Goal: Information Seeking & Learning: Learn about a topic

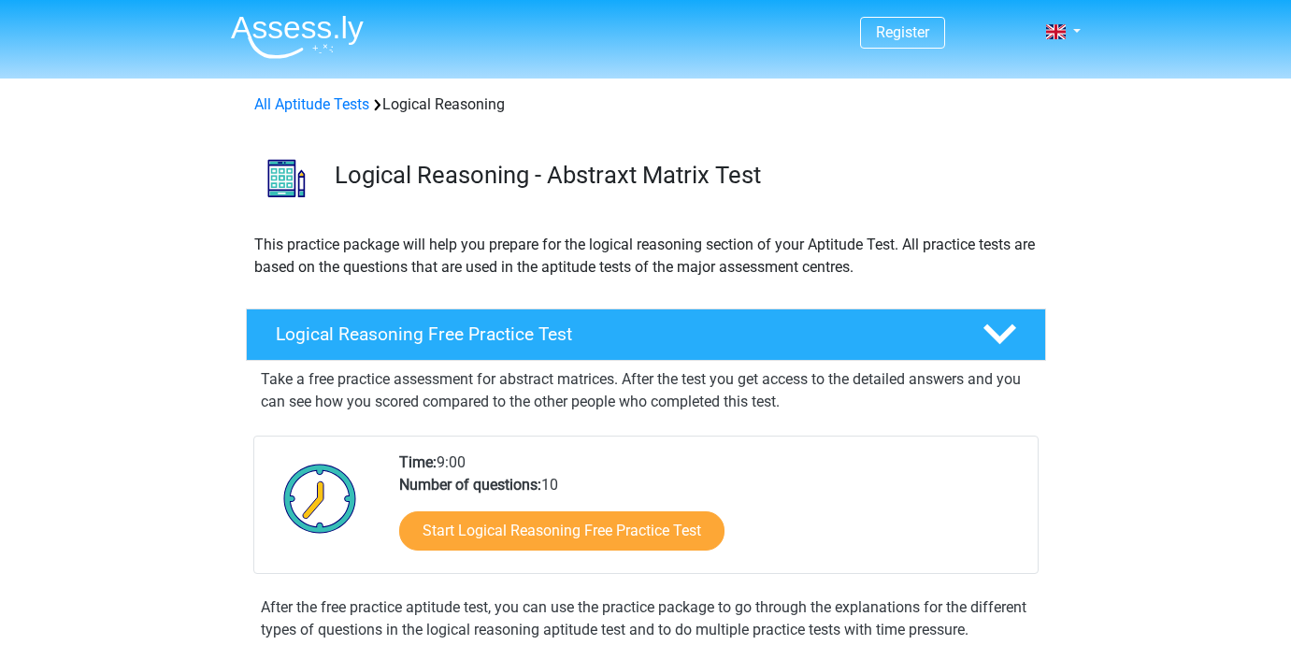
scroll to position [151, 0]
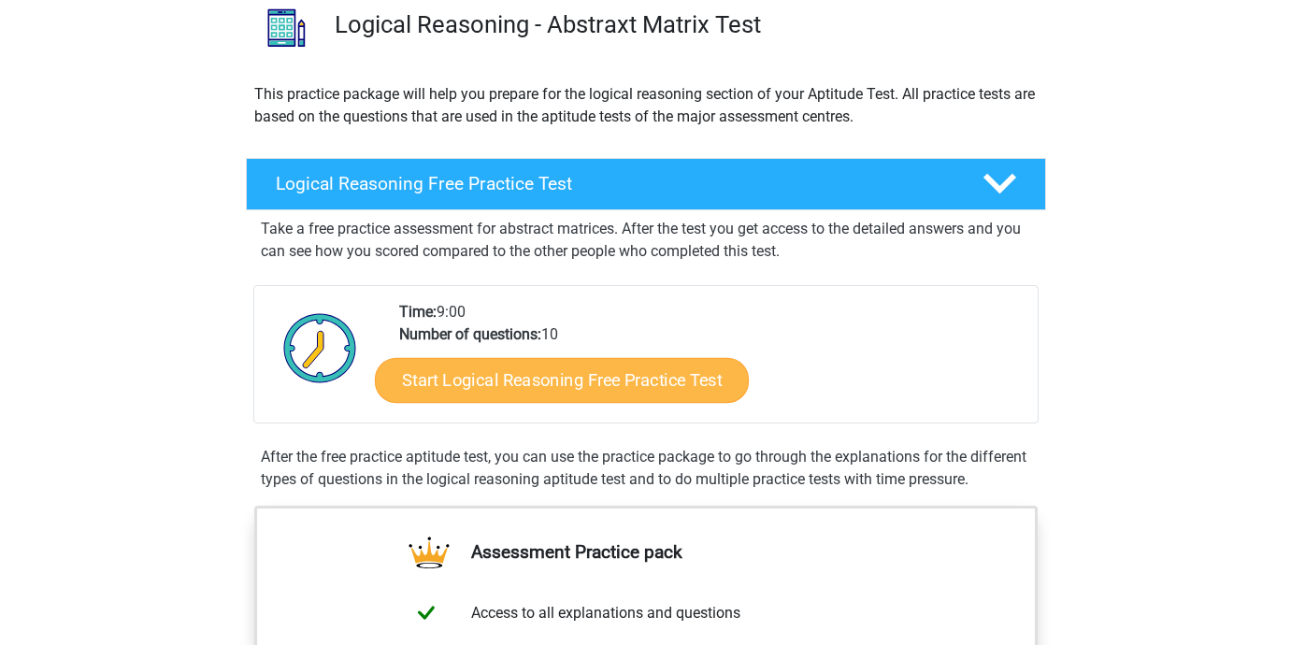
click at [530, 380] on link "Start Logical Reasoning Free Practice Test" at bounding box center [562, 379] width 374 height 45
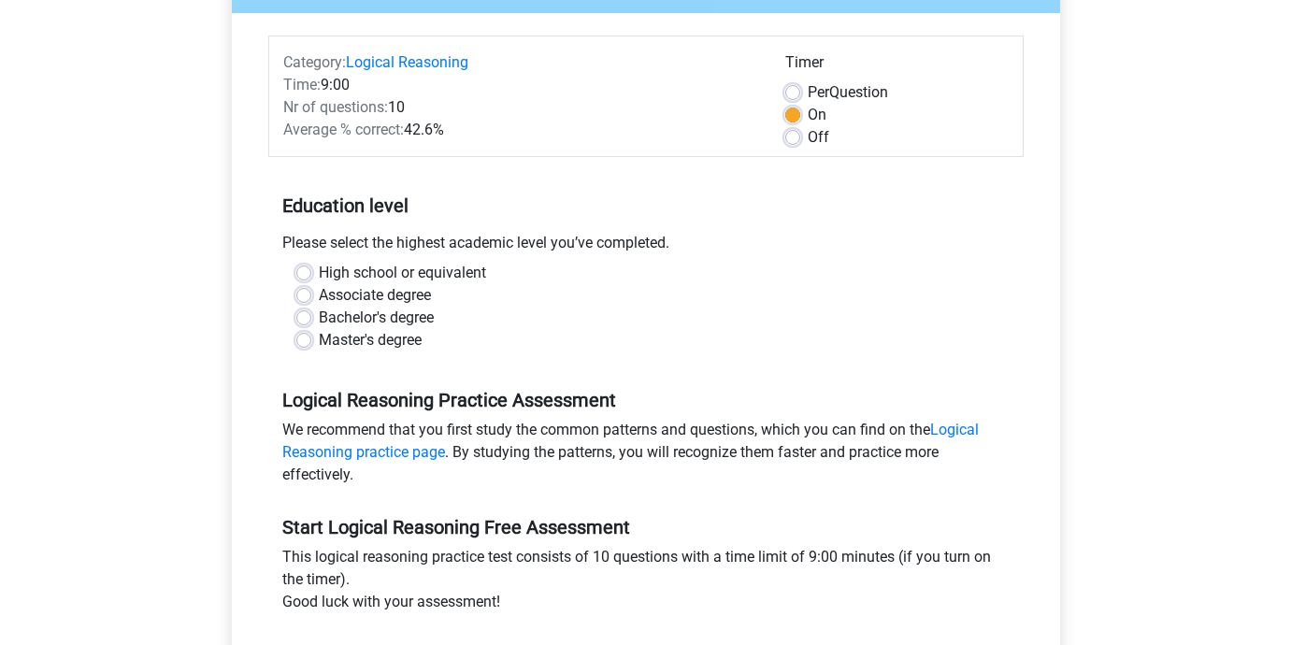
scroll to position [216, 0]
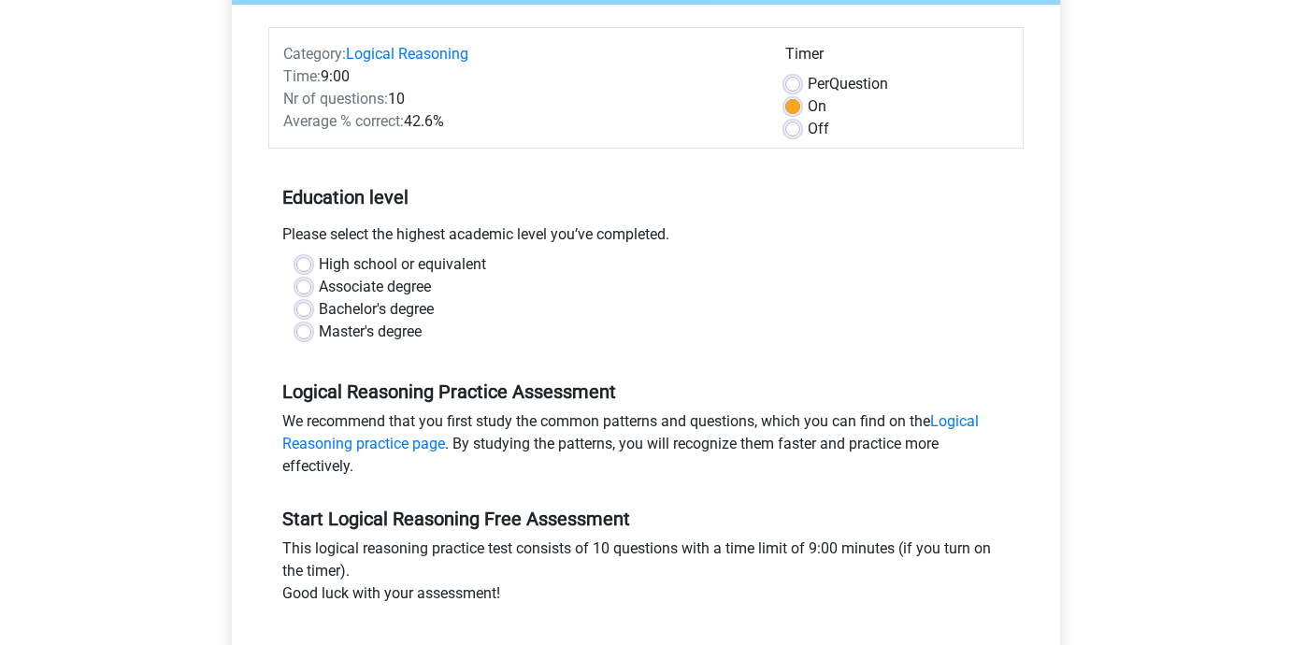
click at [391, 304] on label "Bachelor's degree" at bounding box center [376, 309] width 115 height 22
click at [311, 304] on input "Bachelor's degree" at bounding box center [303, 307] width 15 height 19
radio input "true"
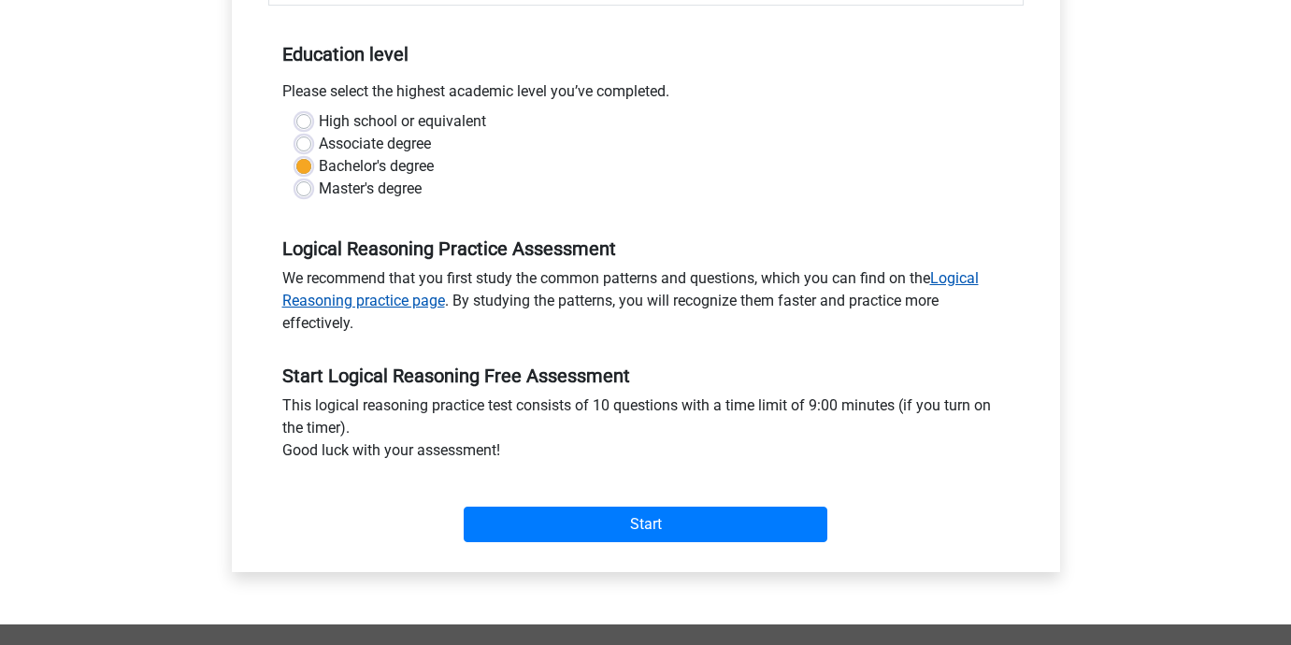
scroll to position [363, 0]
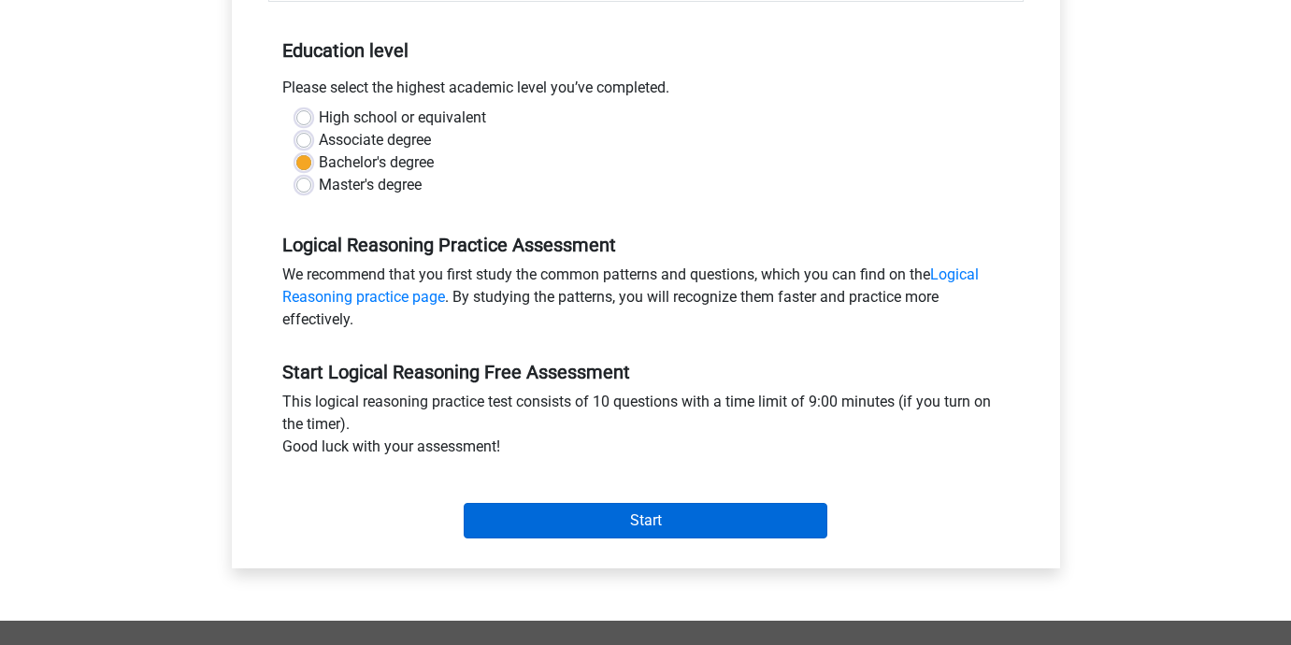
click at [612, 530] on input "Start" at bounding box center [646, 521] width 364 height 36
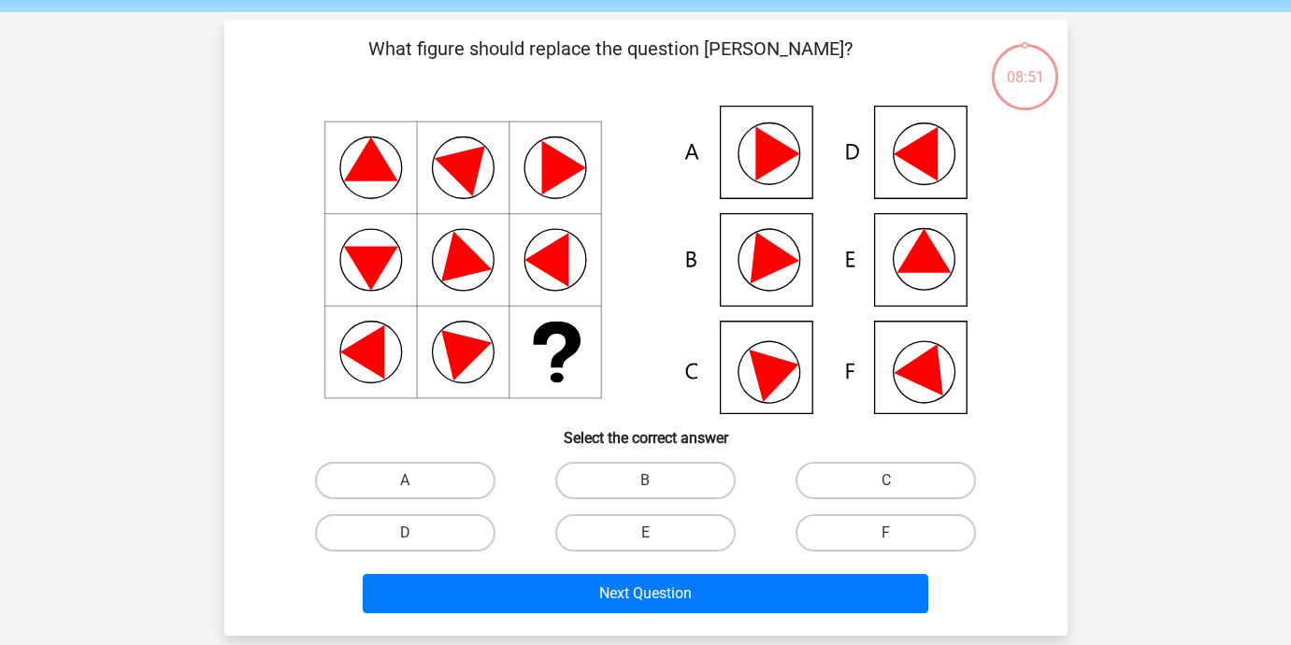
scroll to position [67, 0]
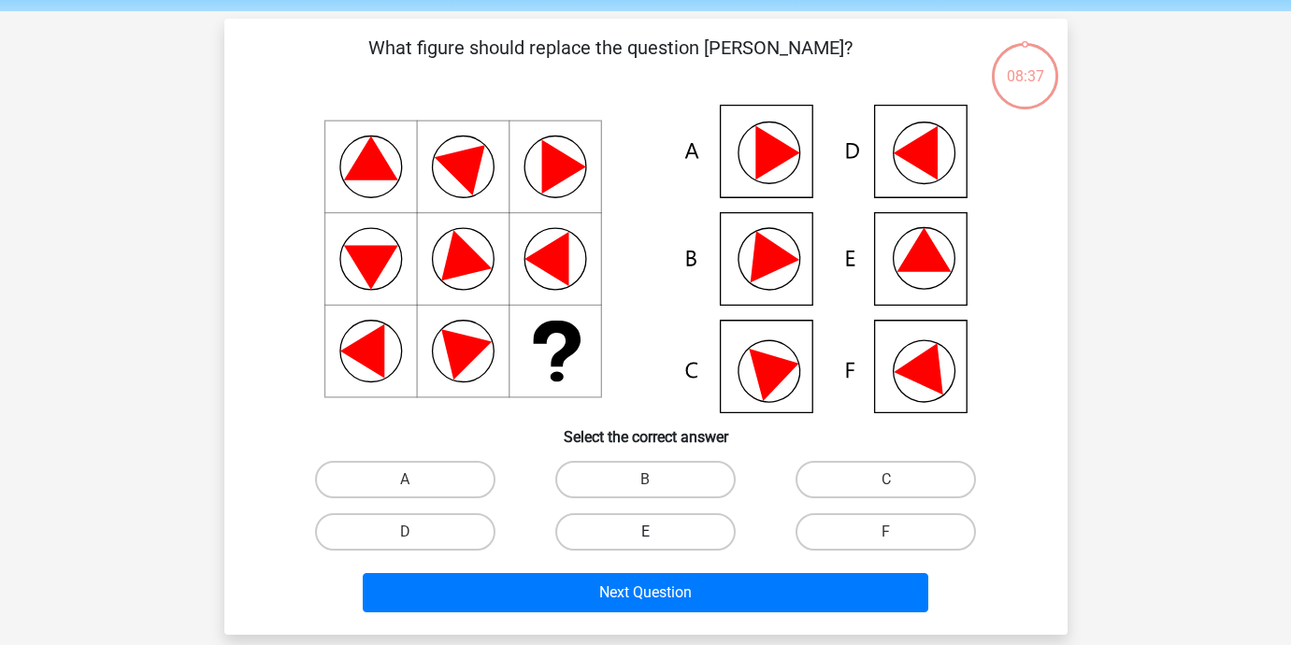
click at [645, 528] on label "E" at bounding box center [645, 531] width 180 height 37
click at [645, 532] on input "E" at bounding box center [651, 538] width 12 height 12
radio input "true"
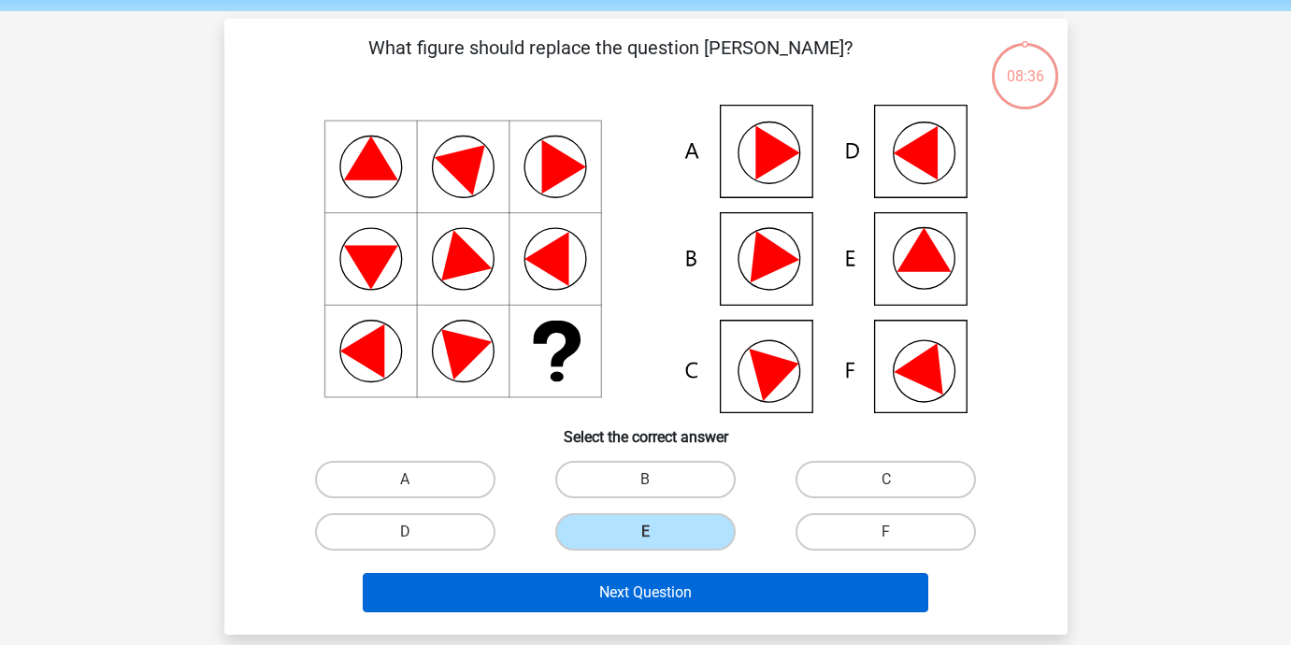
click at [633, 578] on button "Next Question" at bounding box center [646, 592] width 566 height 39
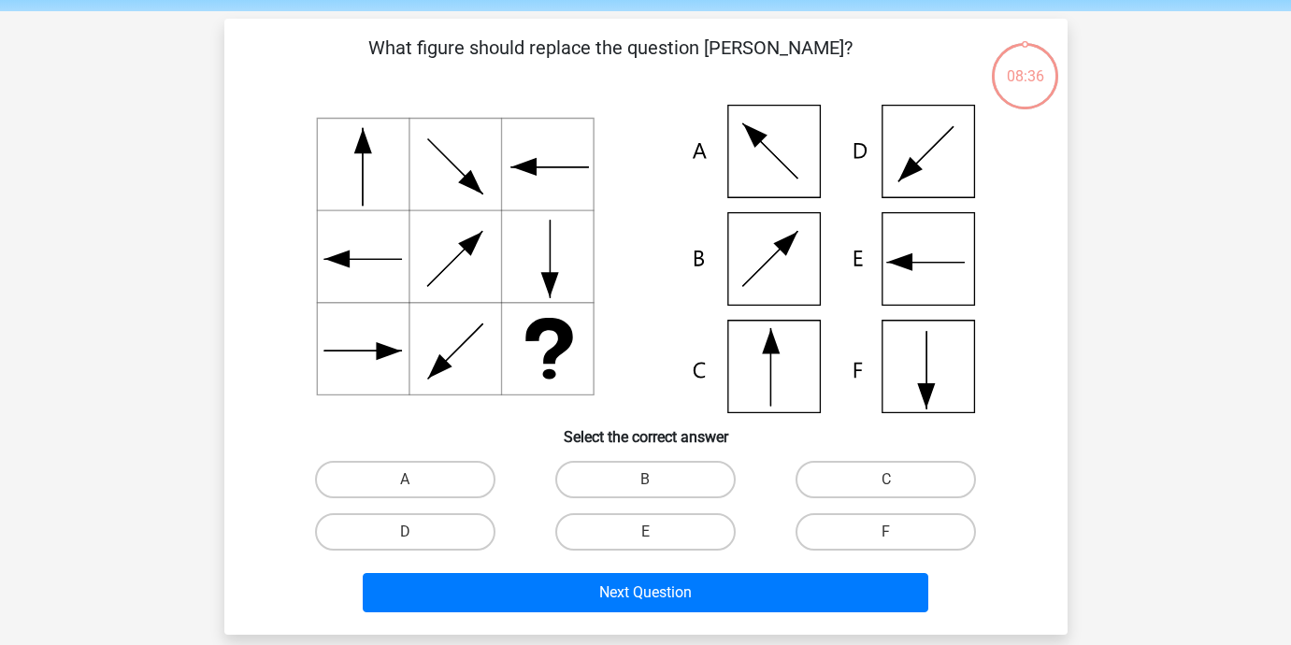
scroll to position [86, 0]
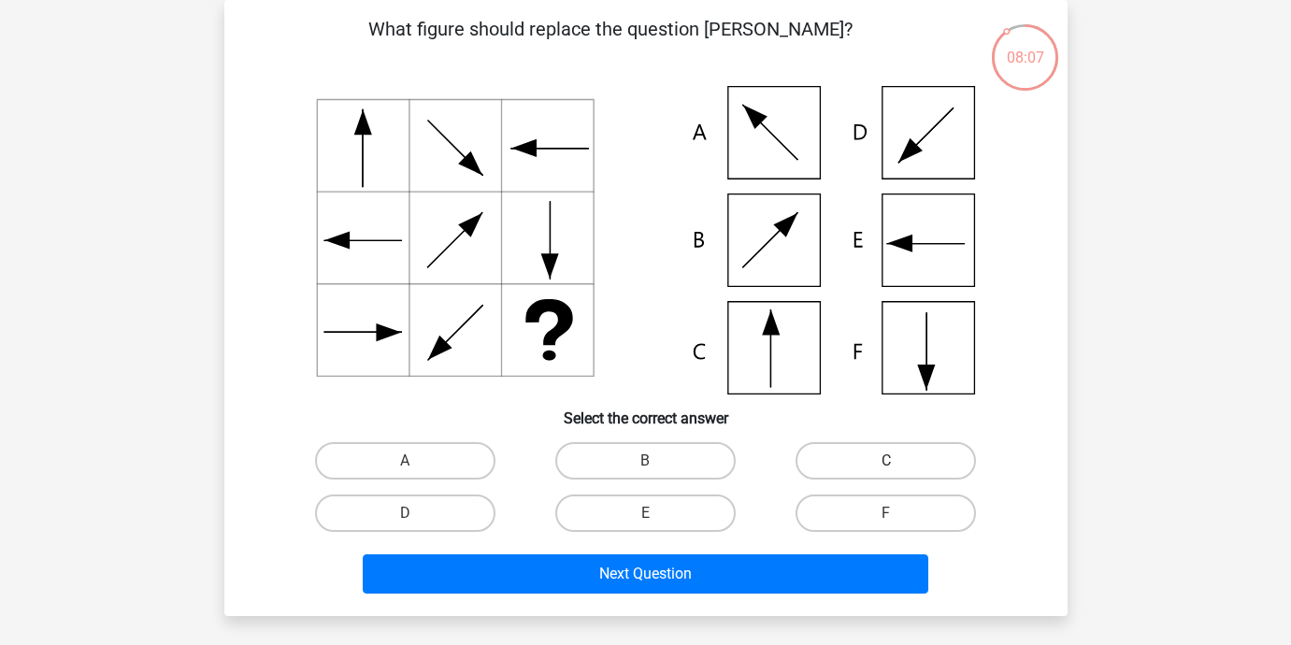
click at [877, 463] on label "C" at bounding box center [886, 460] width 180 height 37
click at [886, 463] on input "C" at bounding box center [892, 467] width 12 height 12
radio input "true"
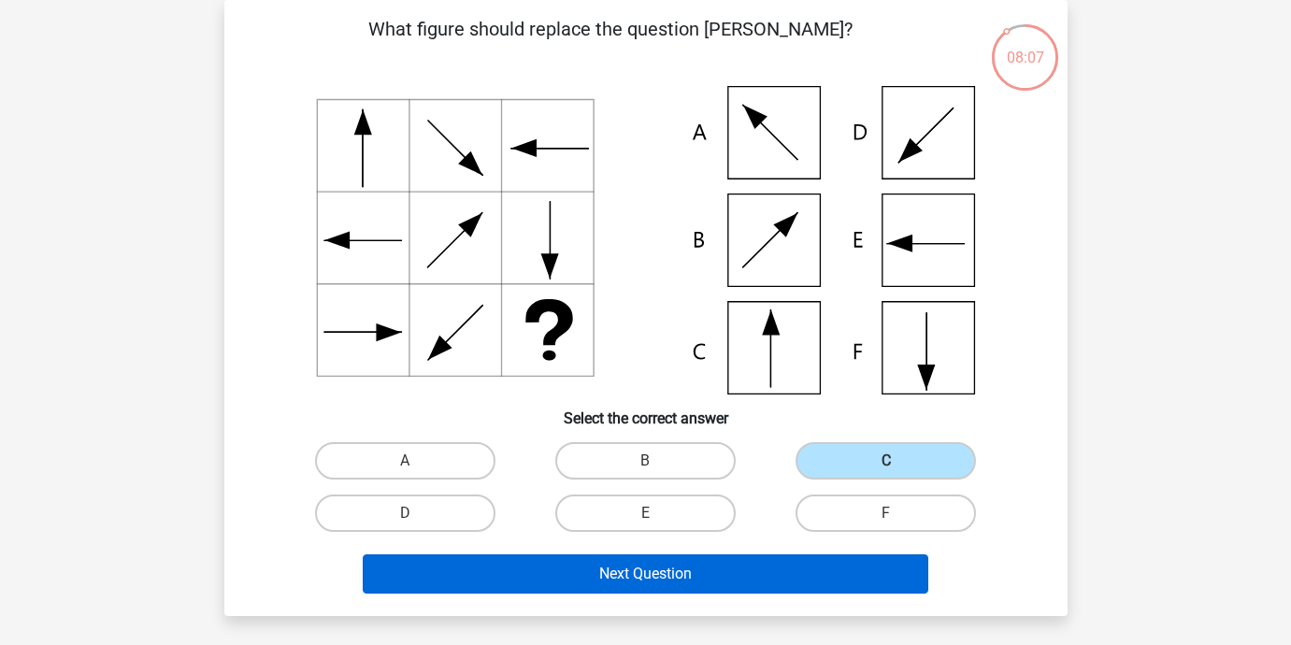
click at [694, 565] on button "Next Question" at bounding box center [646, 573] width 566 height 39
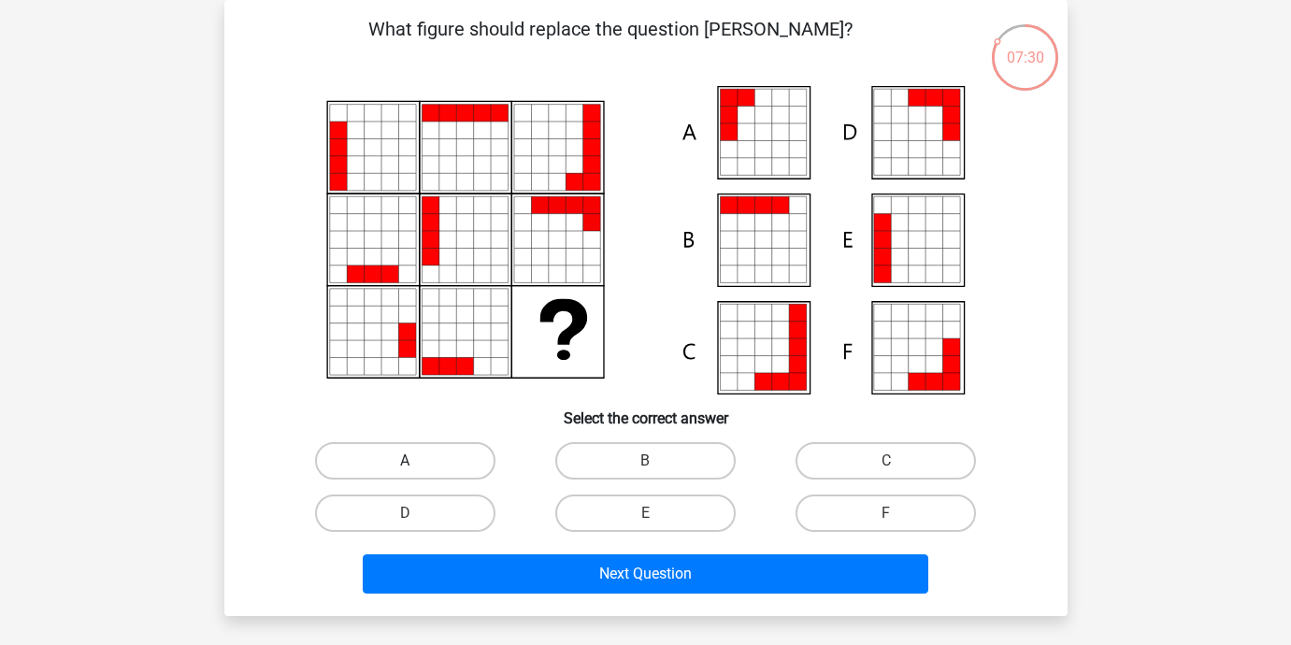
click at [400, 456] on label "A" at bounding box center [405, 460] width 180 height 37
click at [405, 461] on input "A" at bounding box center [411, 467] width 12 height 12
radio input "true"
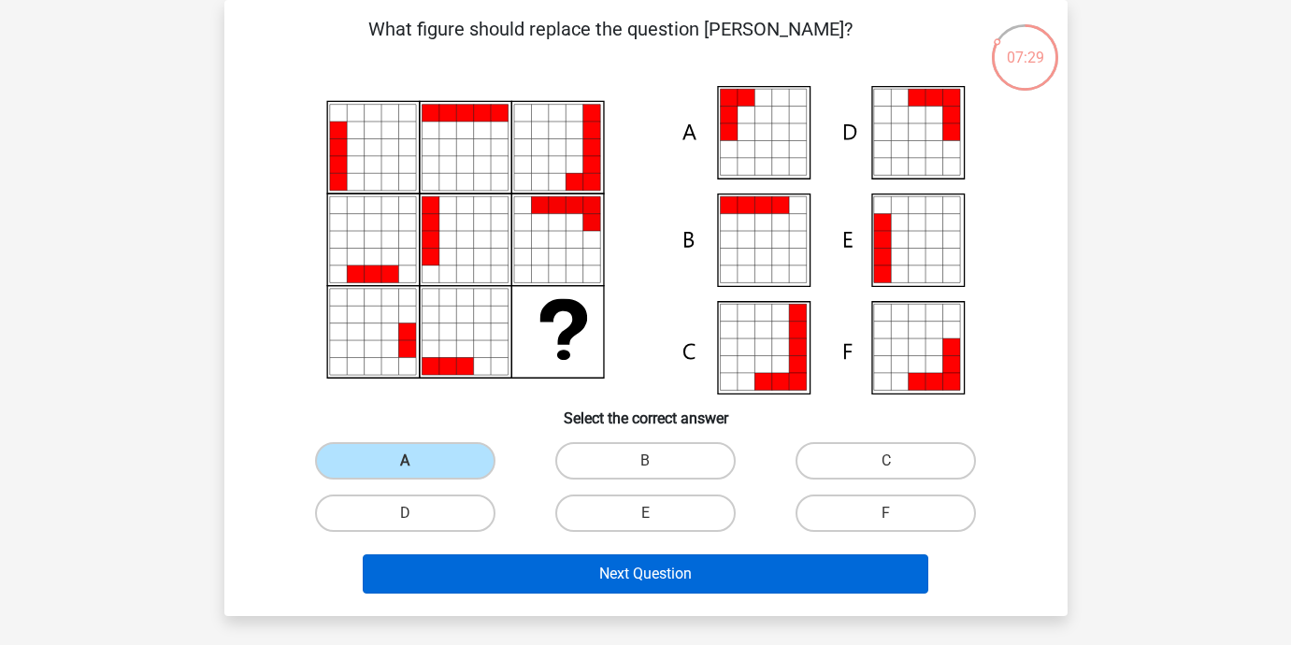
click at [634, 569] on button "Next Question" at bounding box center [646, 573] width 566 height 39
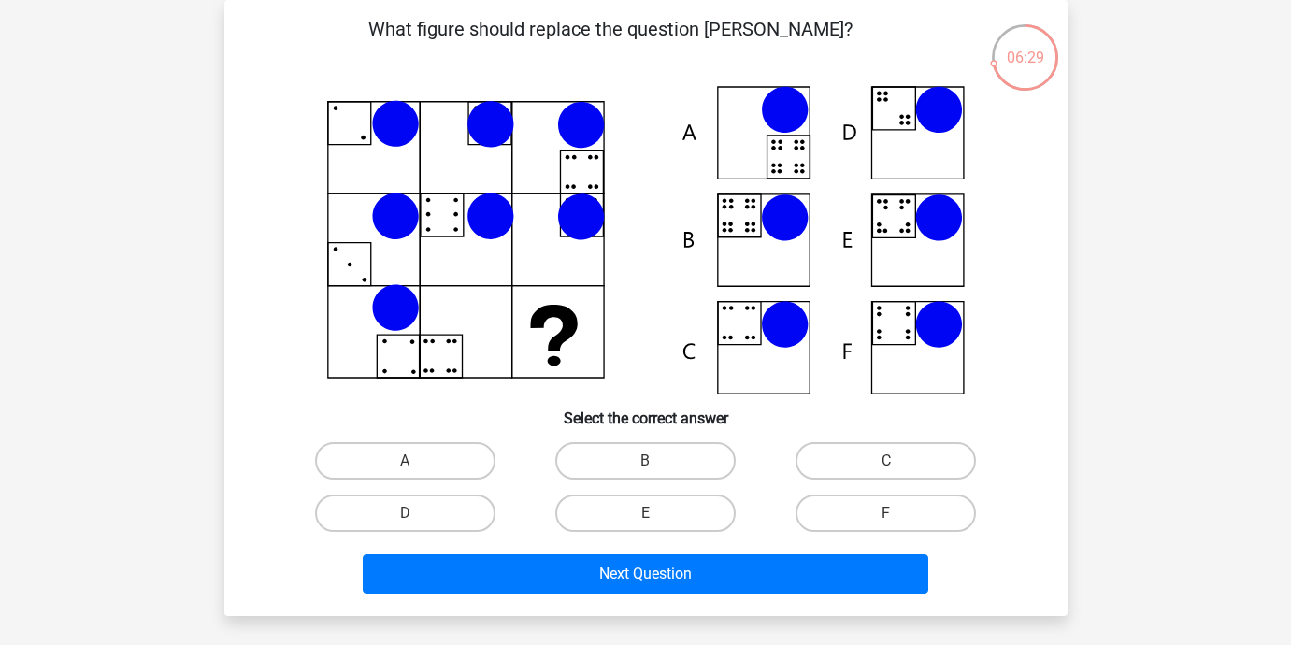
click at [910, 236] on icon at bounding box center [646, 240] width 754 height 309
click at [613, 507] on label "E" at bounding box center [645, 513] width 180 height 37
click at [645, 513] on input "E" at bounding box center [651, 519] width 12 height 12
radio input "true"
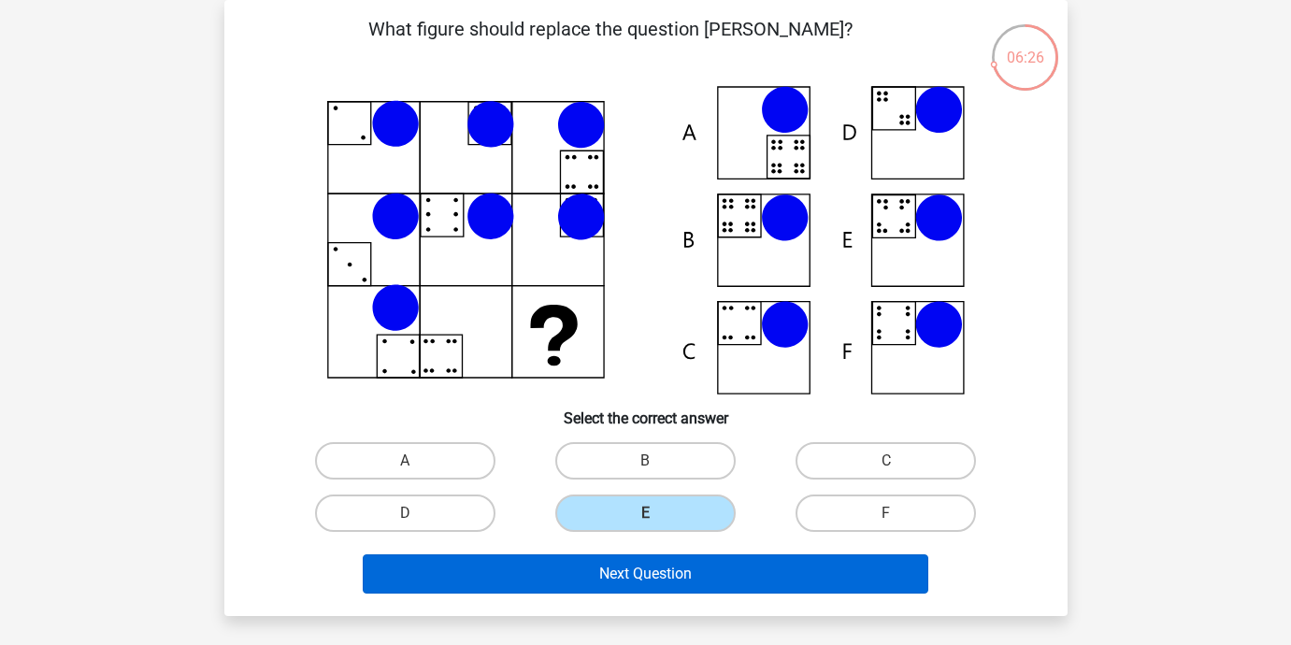
click at [579, 567] on button "Next Question" at bounding box center [646, 573] width 566 height 39
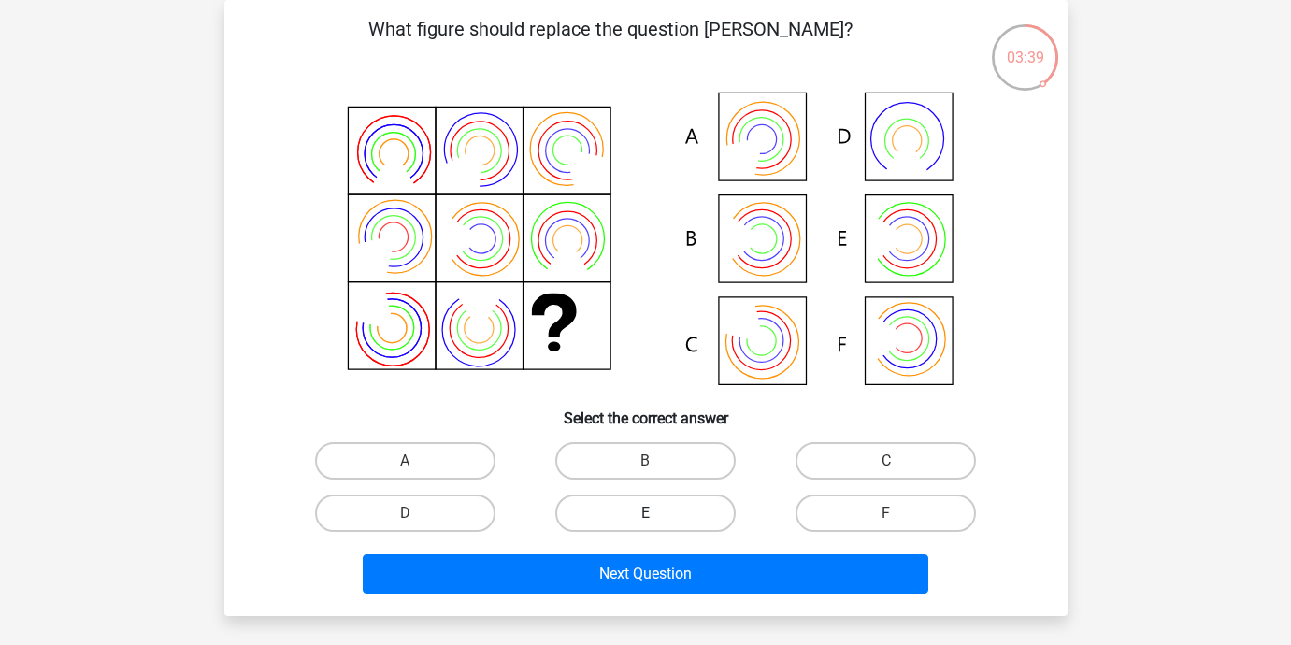
click at [602, 509] on label "E" at bounding box center [645, 513] width 180 height 37
click at [645, 513] on input "E" at bounding box center [651, 519] width 12 height 12
radio input "true"
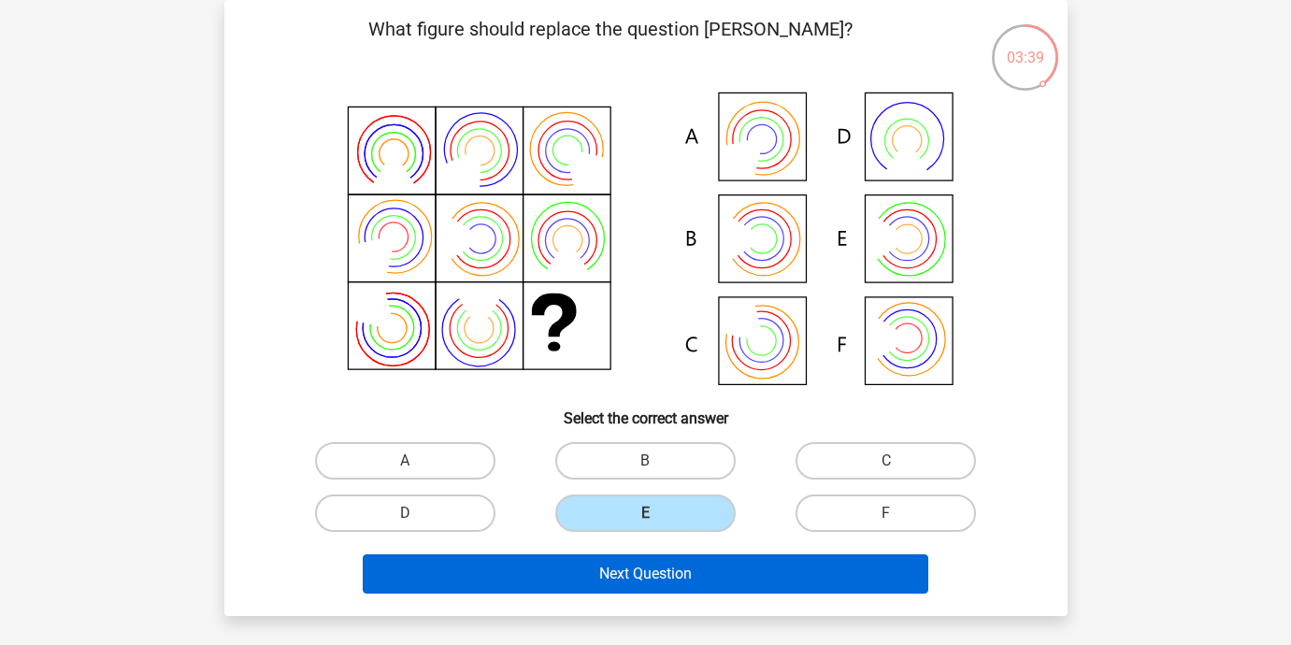
click at [601, 563] on button "Next Question" at bounding box center [646, 573] width 566 height 39
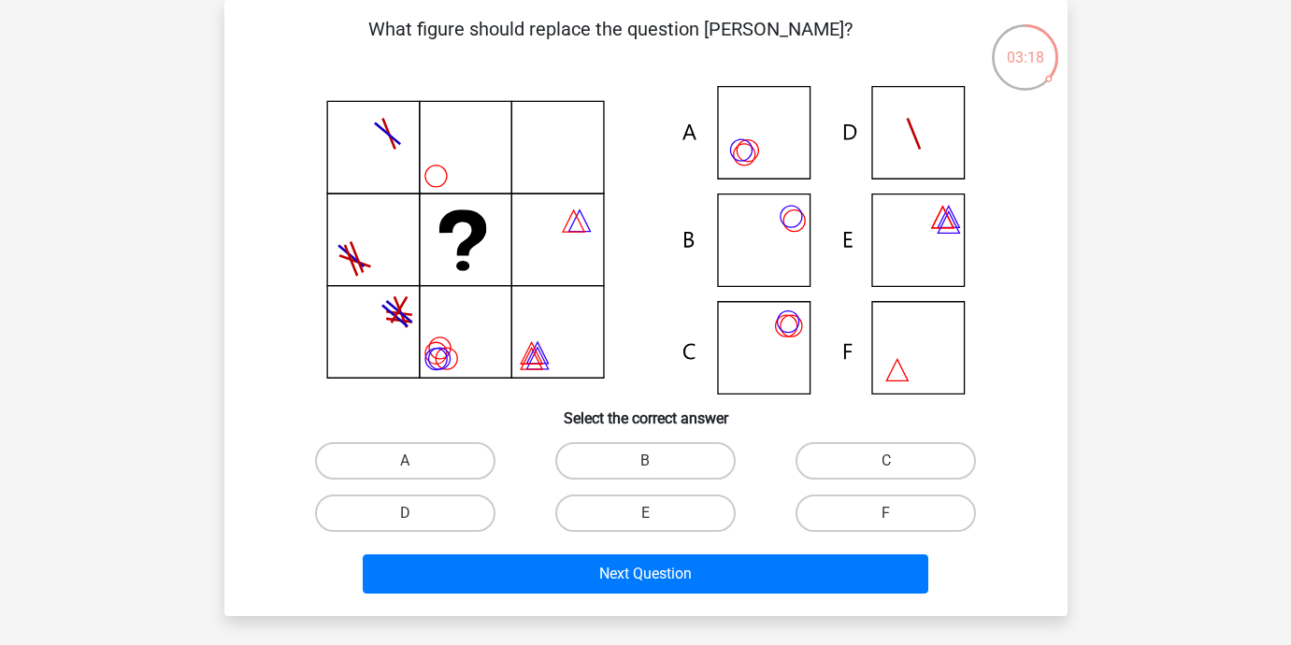
click at [770, 143] on icon at bounding box center [646, 240] width 754 height 309
click at [410, 455] on label "A" at bounding box center [405, 460] width 180 height 37
click at [410, 461] on input "A" at bounding box center [411, 467] width 12 height 12
radio input "true"
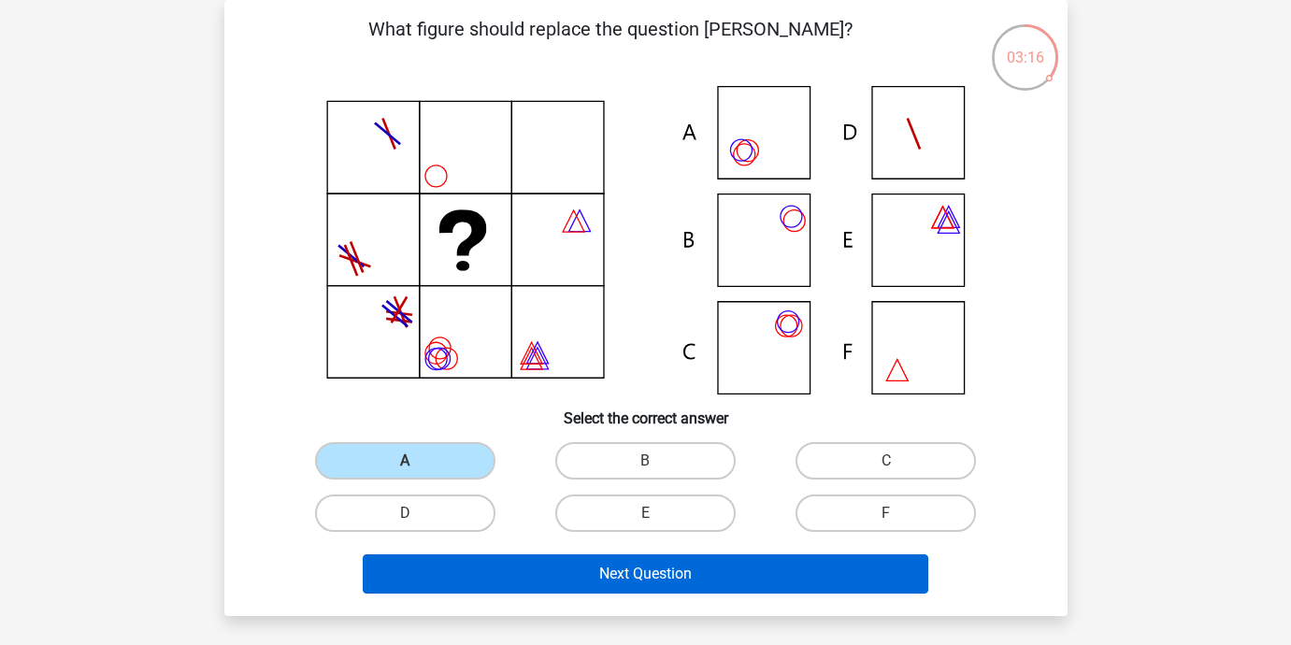
click at [561, 582] on button "Next Question" at bounding box center [646, 573] width 566 height 39
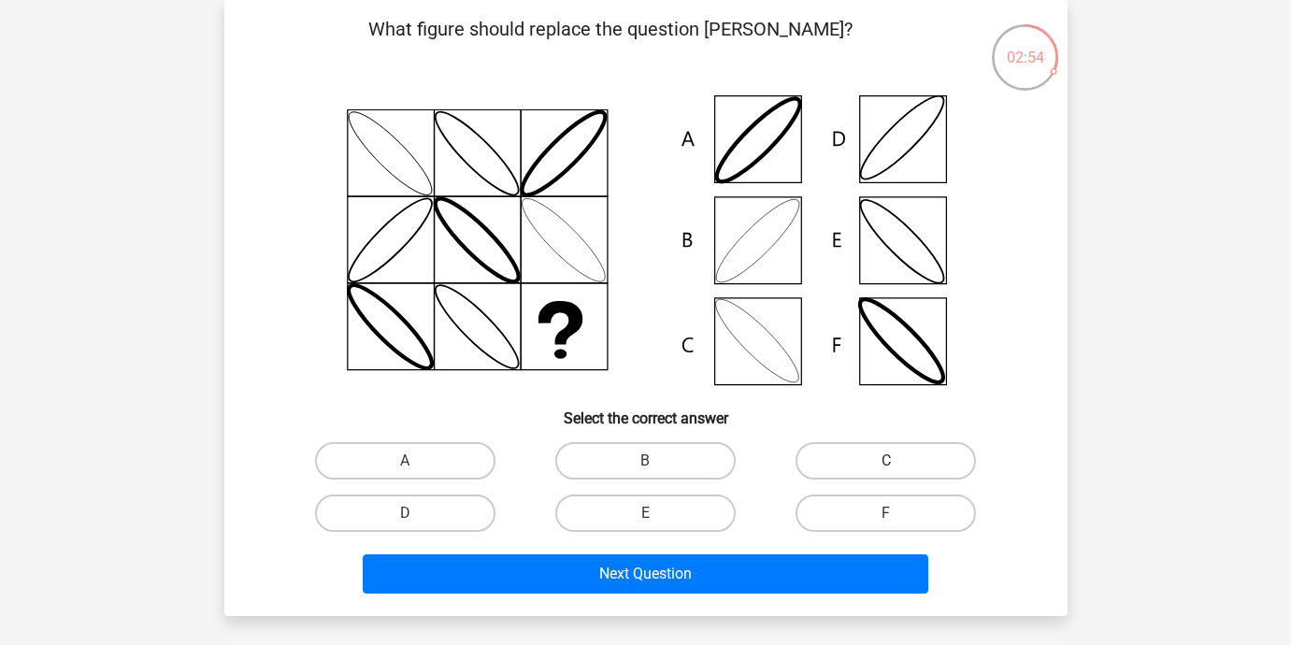
click at [860, 452] on label "C" at bounding box center [886, 460] width 180 height 37
click at [886, 461] on input "C" at bounding box center [892, 467] width 12 height 12
radio input "true"
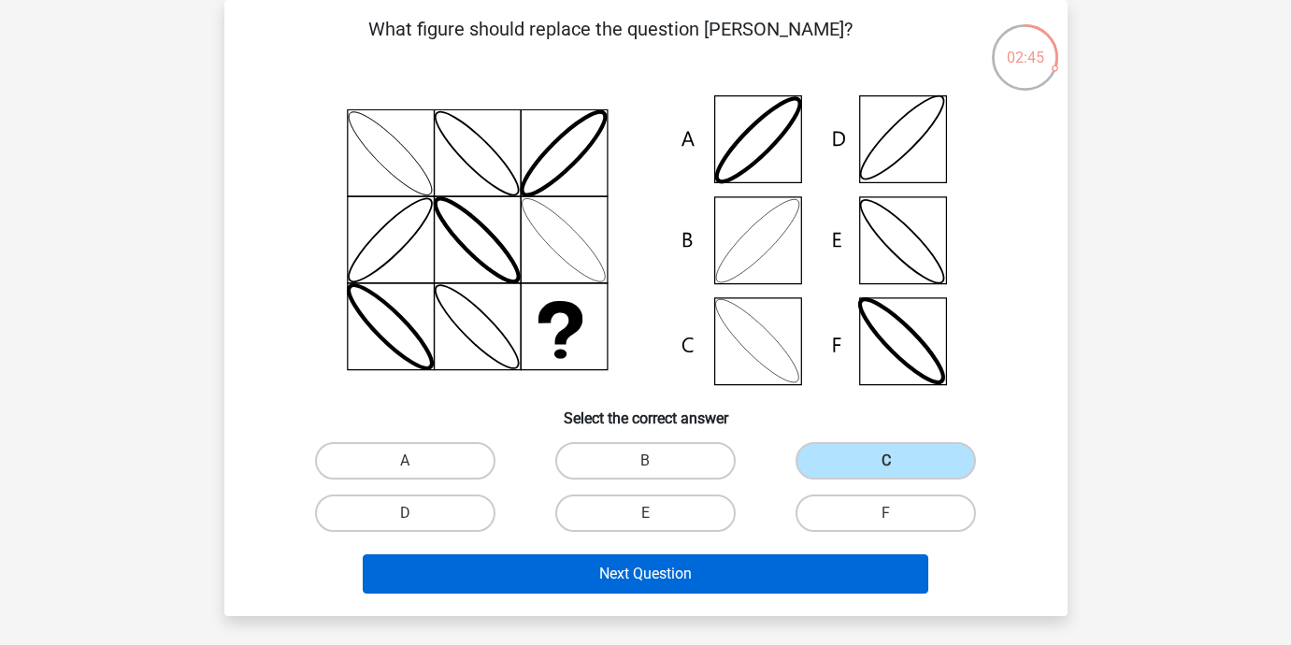
click at [789, 575] on button "Next Question" at bounding box center [646, 573] width 566 height 39
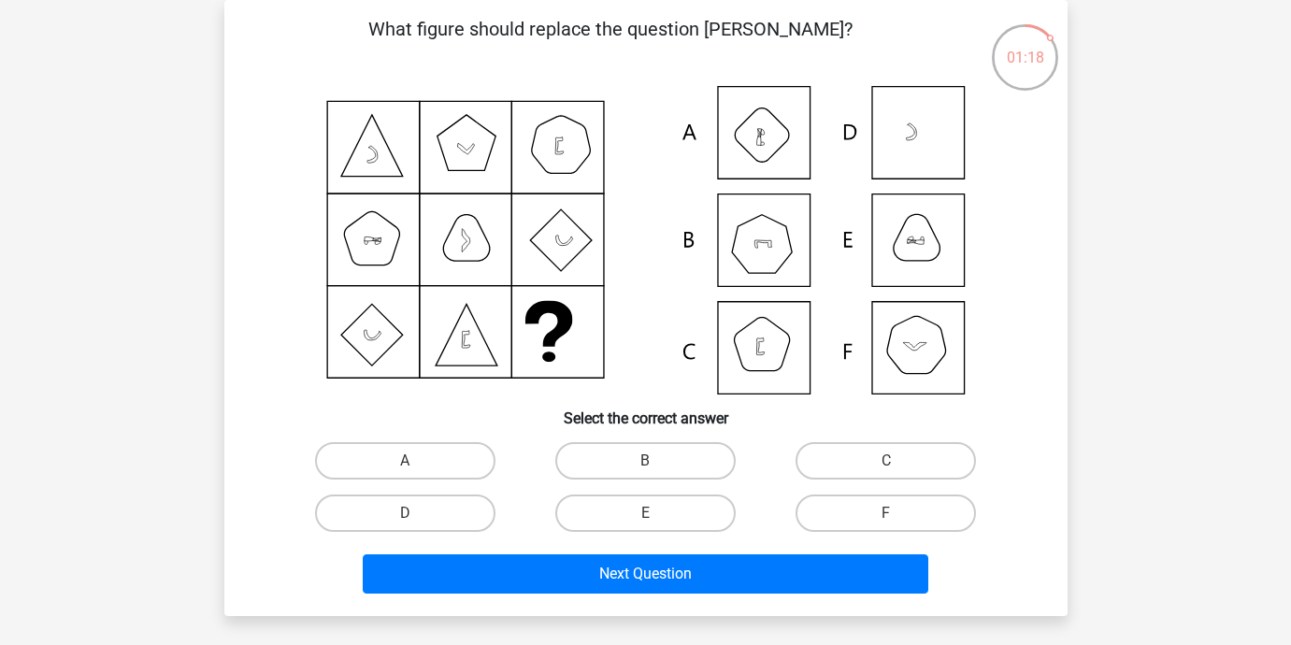
click at [648, 521] on input "E" at bounding box center [651, 519] width 12 height 12
radio input "true"
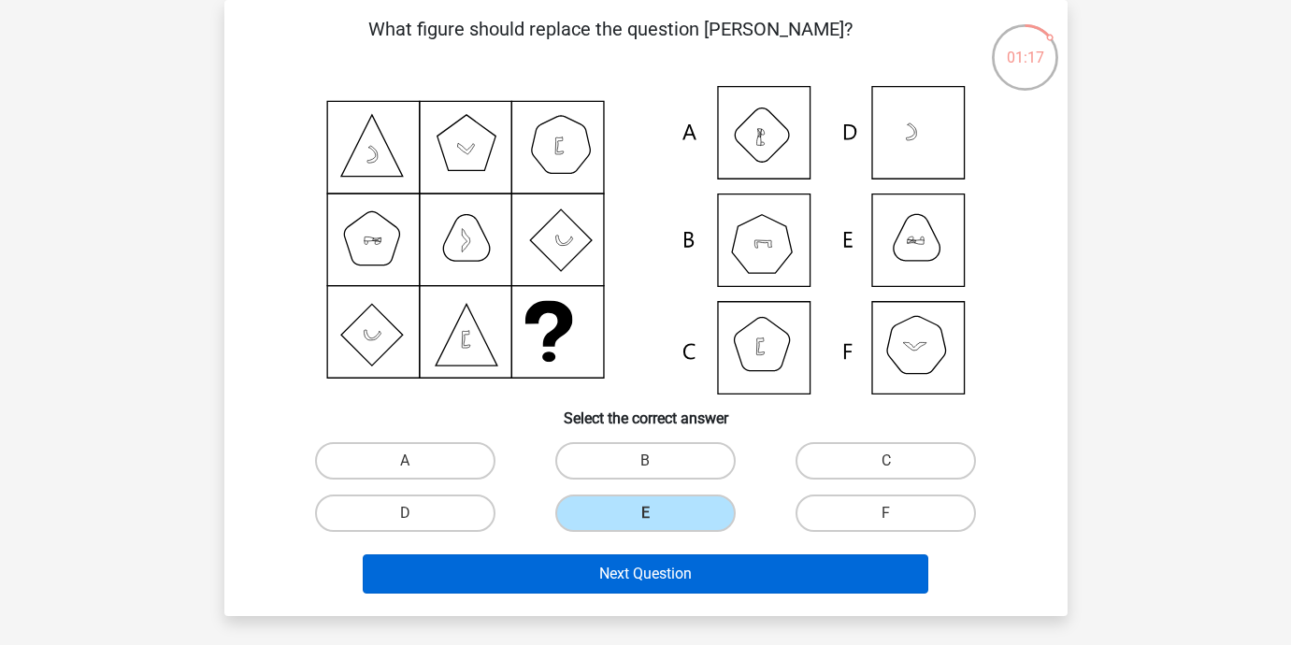
click at [678, 564] on button "Next Question" at bounding box center [646, 573] width 566 height 39
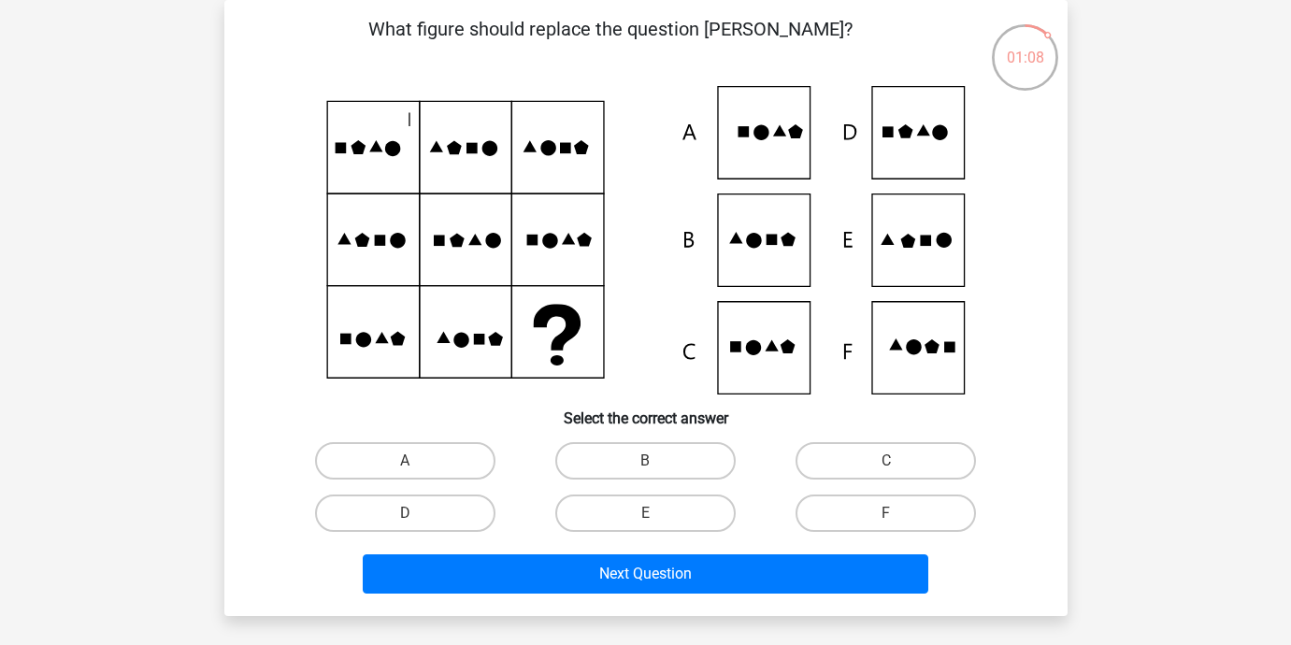
click at [409, 122] on icon at bounding box center [409, 119] width 0 height 12
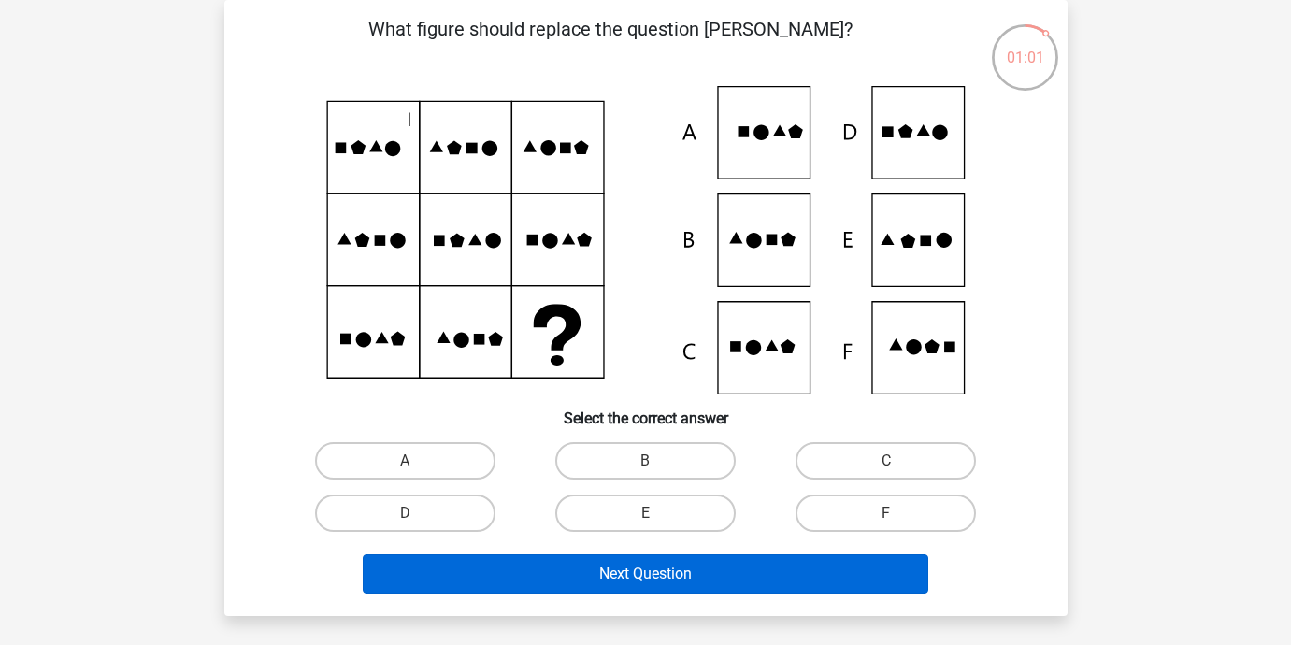
click at [598, 567] on button "Next Question" at bounding box center [646, 573] width 566 height 39
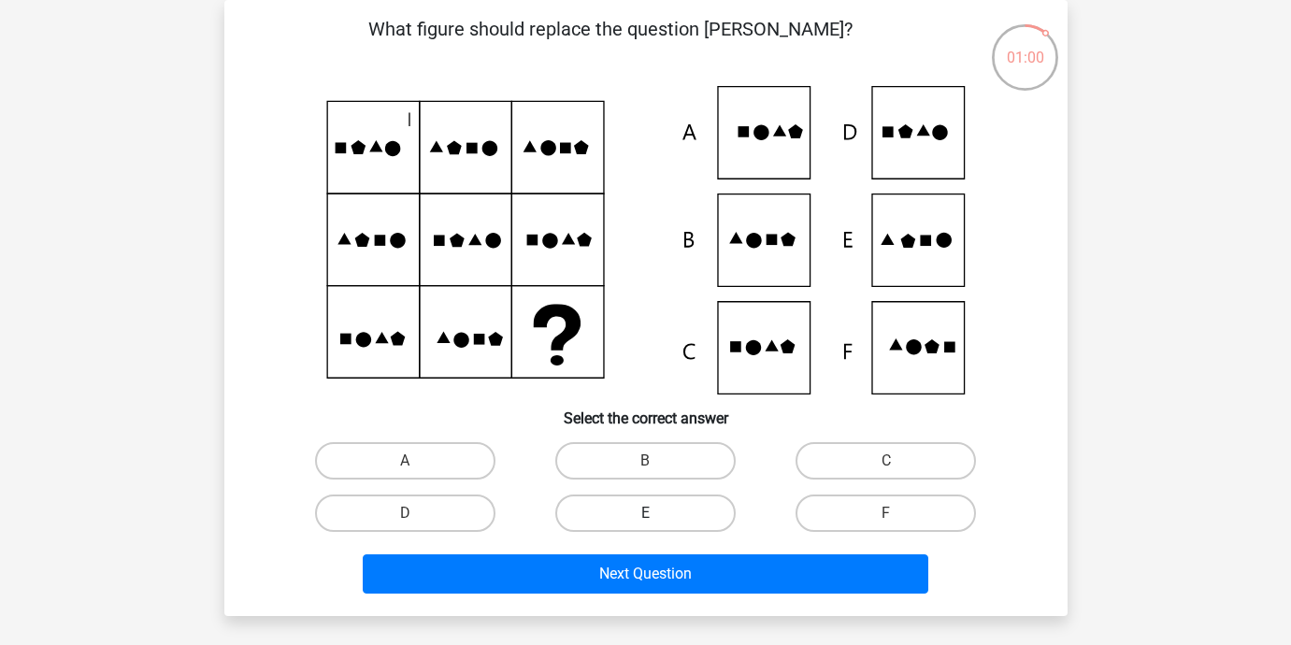
click at [619, 512] on label "E" at bounding box center [645, 513] width 180 height 37
click at [645, 513] on input "E" at bounding box center [651, 519] width 12 height 12
radio input "true"
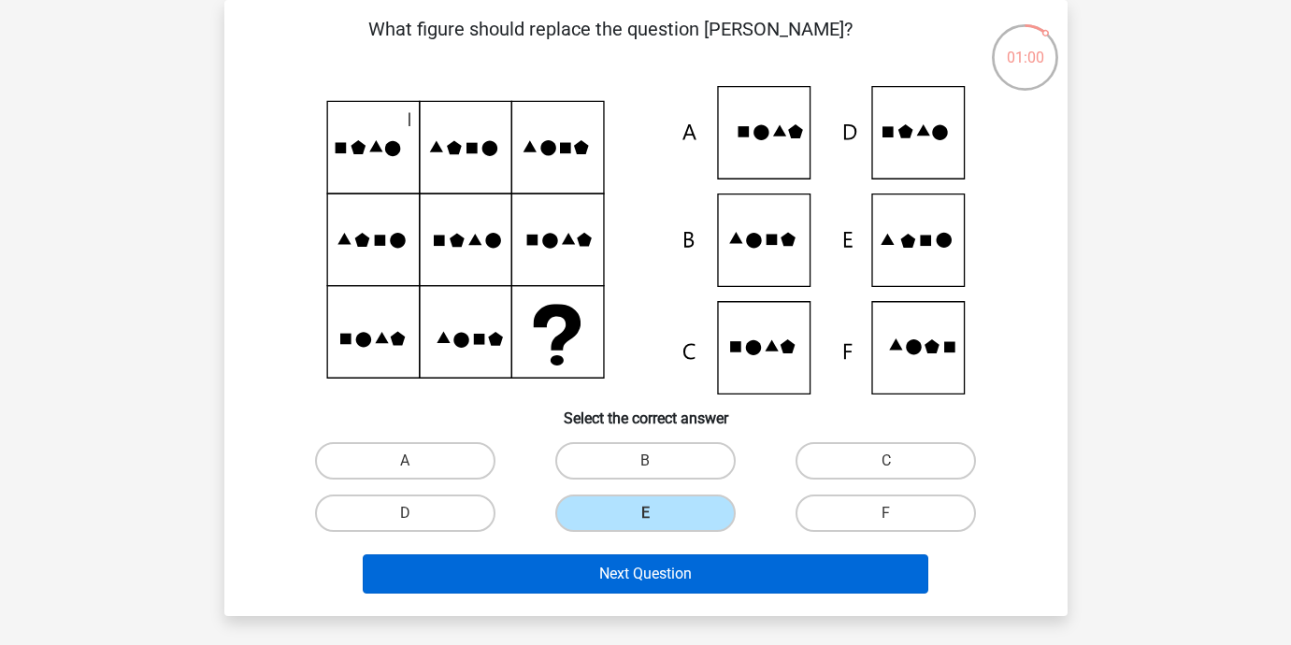
click at [603, 563] on button "Next Question" at bounding box center [646, 573] width 566 height 39
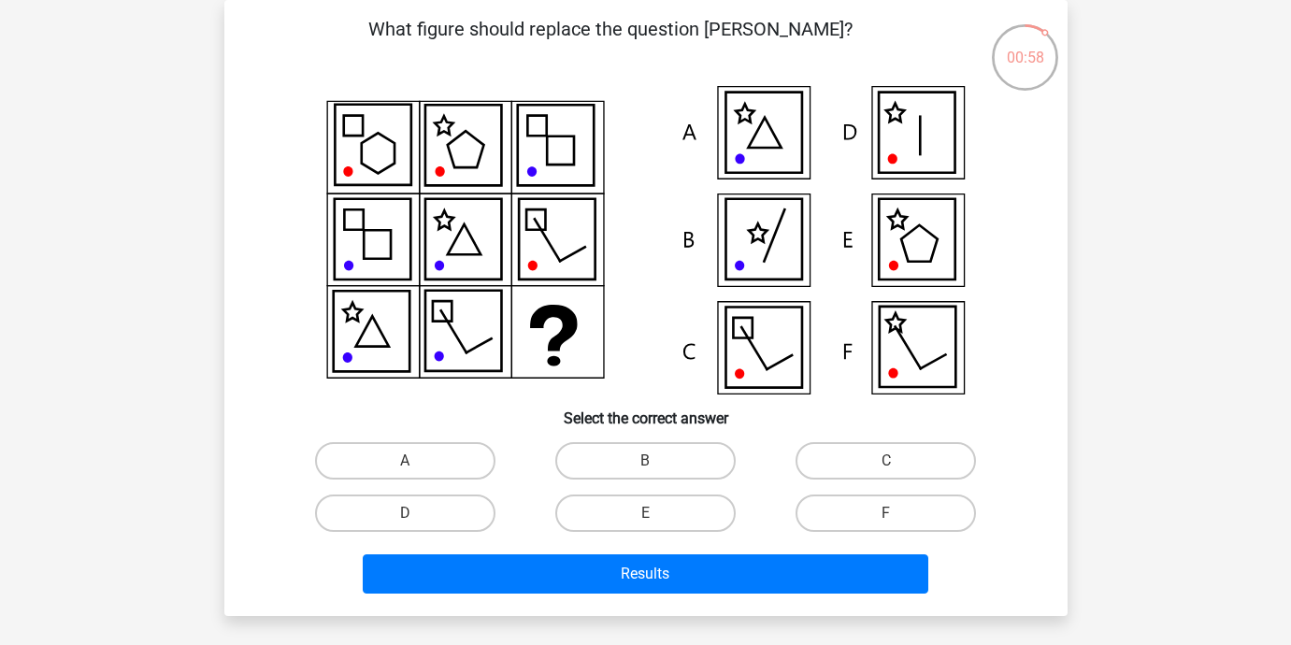
click at [603, 563] on button "Results" at bounding box center [646, 573] width 566 height 39
click at [637, 506] on label "E" at bounding box center [645, 513] width 180 height 37
click at [645, 513] on input "E" at bounding box center [651, 519] width 12 height 12
radio input "true"
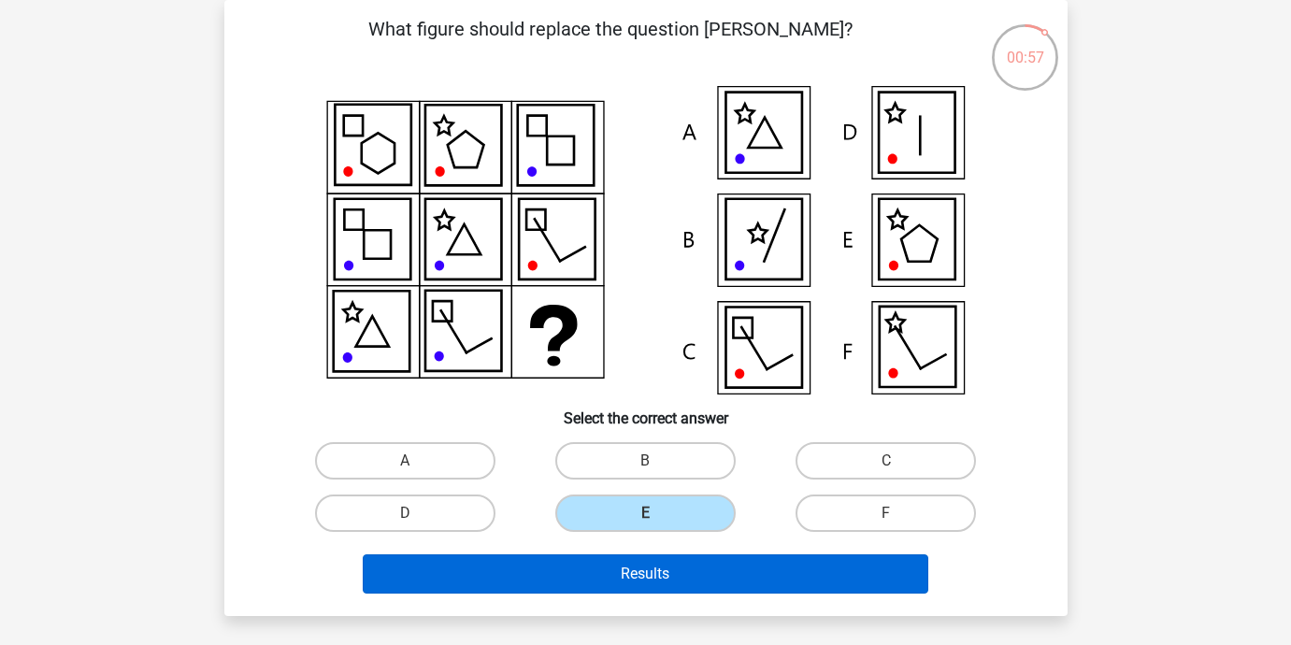
click at [636, 578] on button "Results" at bounding box center [646, 573] width 566 height 39
